Goal: Transaction & Acquisition: Book appointment/travel/reservation

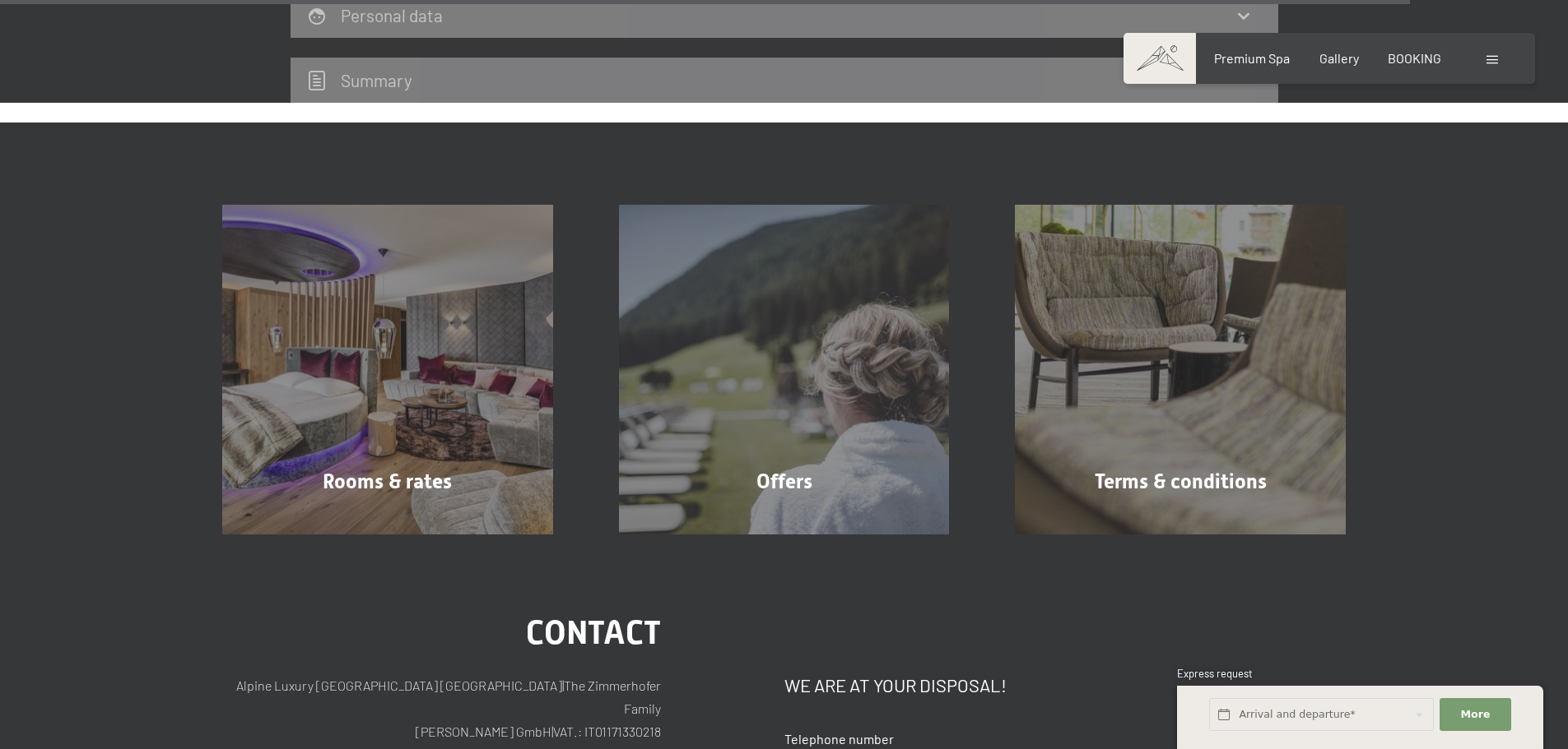
scroll to position [5056, 0]
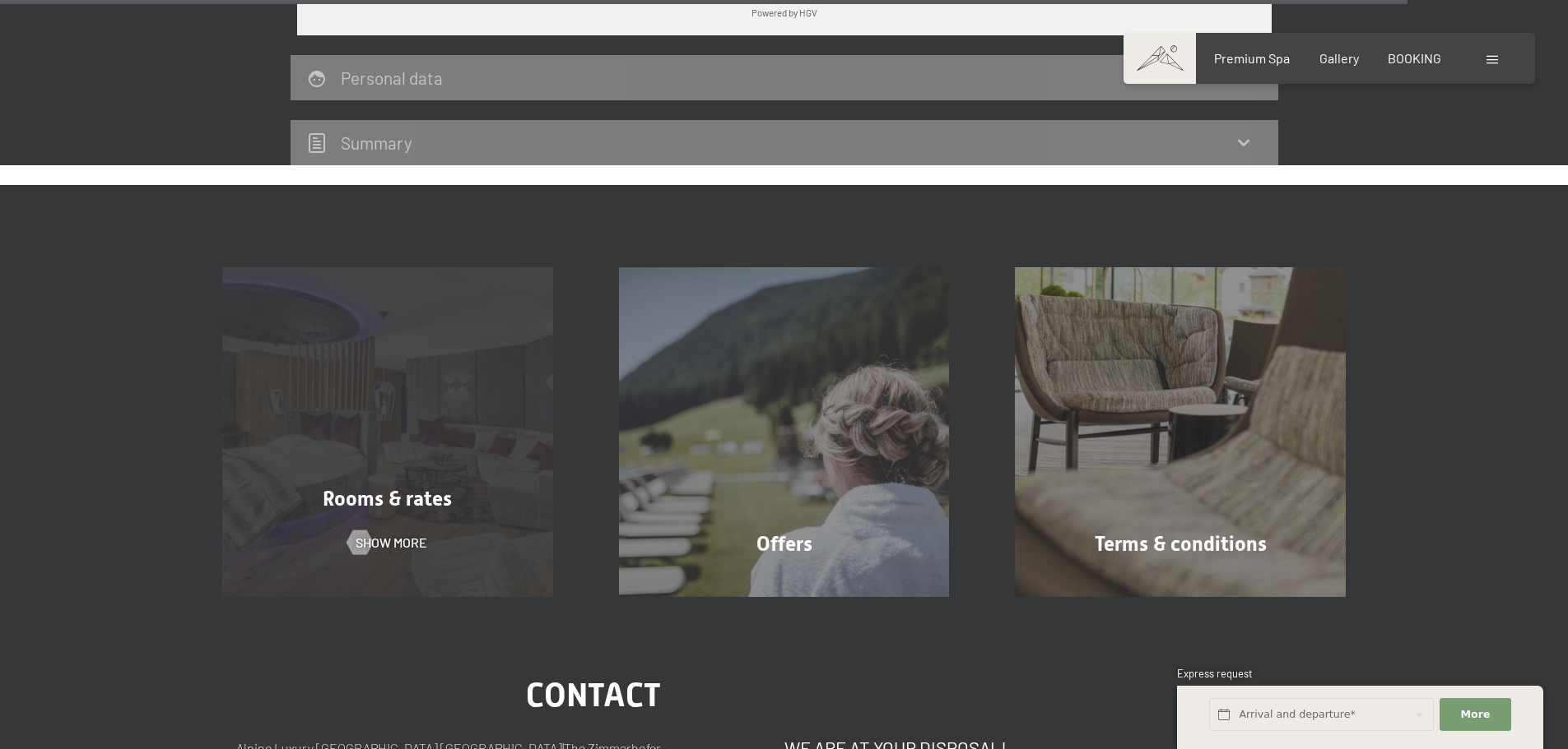
click at [504, 321] on div "Rooms & rates Show more" at bounding box center [387, 432] width 396 height 331
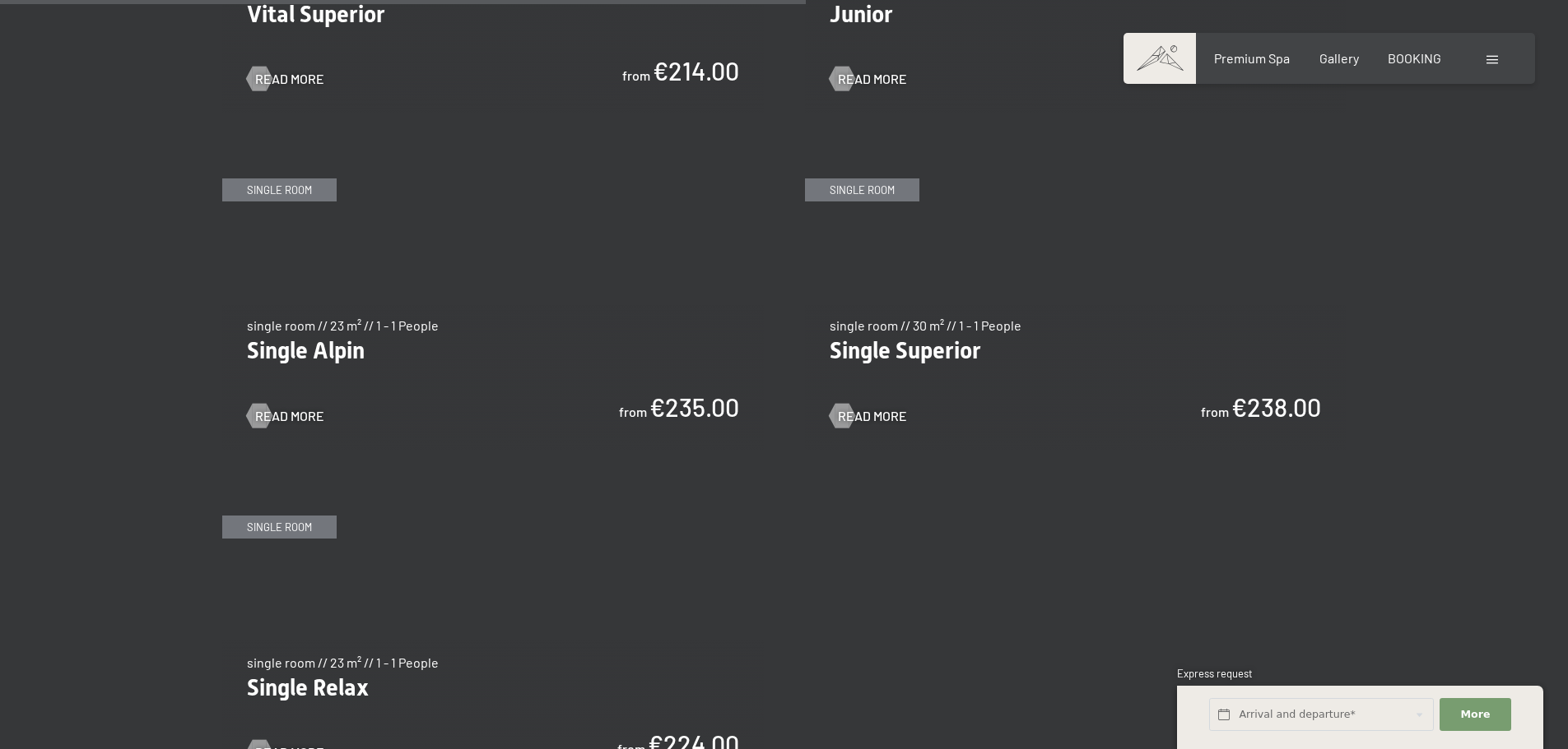
scroll to position [2632, 0]
